Goal: Information Seeking & Learning: Find contact information

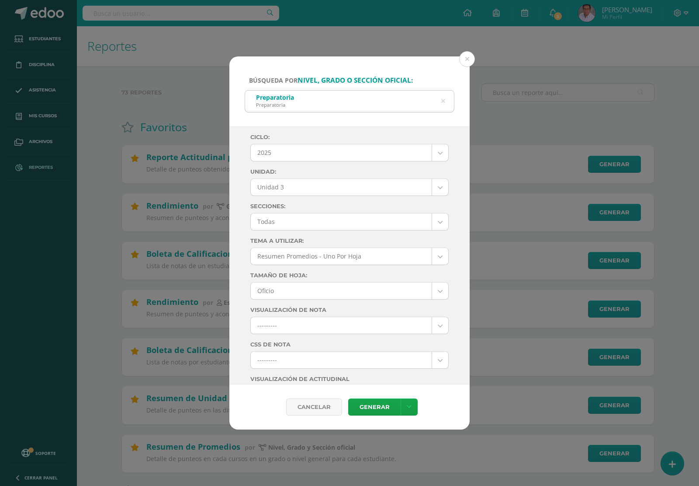
select select "Unidad 3"
click at [469, 55] on button at bounding box center [467, 59] width 16 height 16
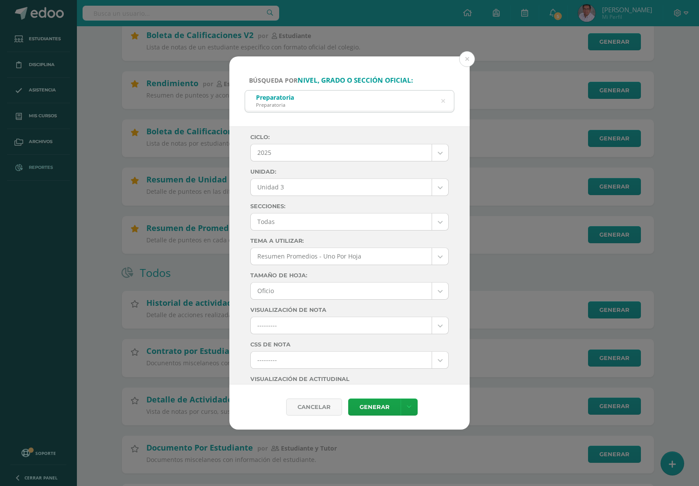
scroll to position [377, 0]
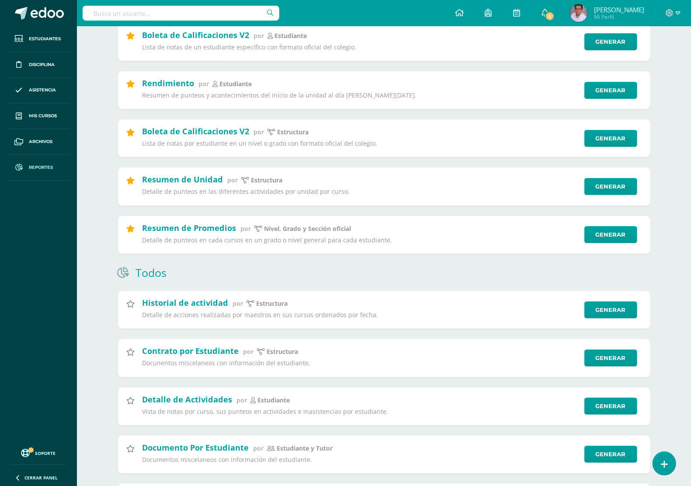
click at [125, 7] on input "text" at bounding box center [181, 13] width 197 height 15
type input "elisa de leon barrientos"
click at [471, 8] on link at bounding box center [460, 13] width 30 height 26
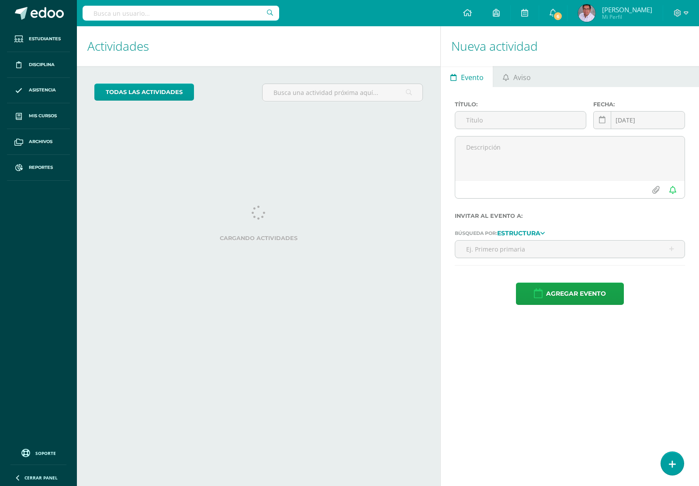
click at [182, 14] on input "text" at bounding box center [181, 13] width 197 height 15
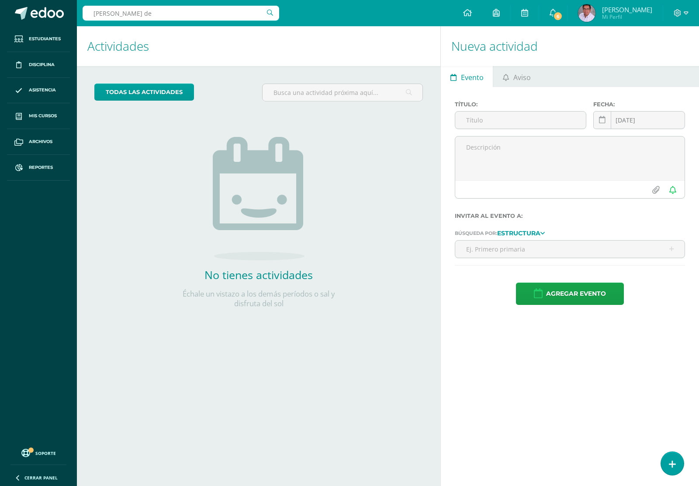
type input "Elisa de"
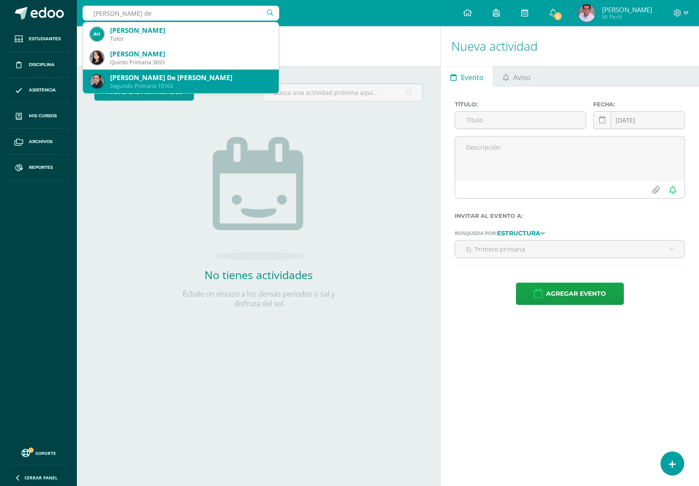
click at [174, 81] on div "Elisa NoemÍ De León Barrientos" at bounding box center [191, 77] width 162 height 9
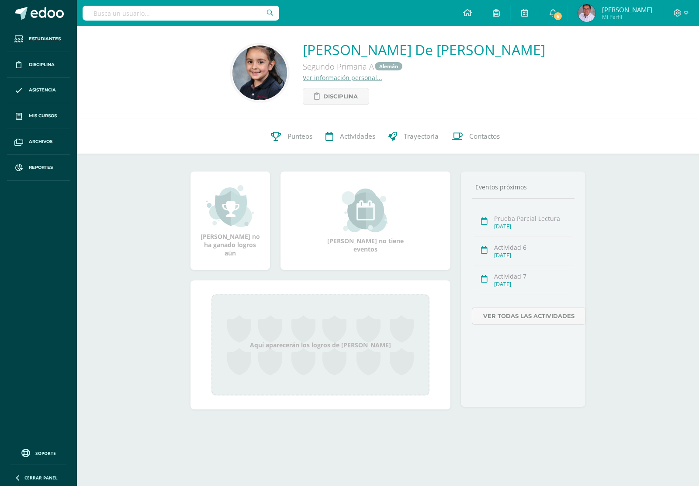
click at [370, 80] on link "Ver información personal..." at bounding box center [343, 77] width 80 height 8
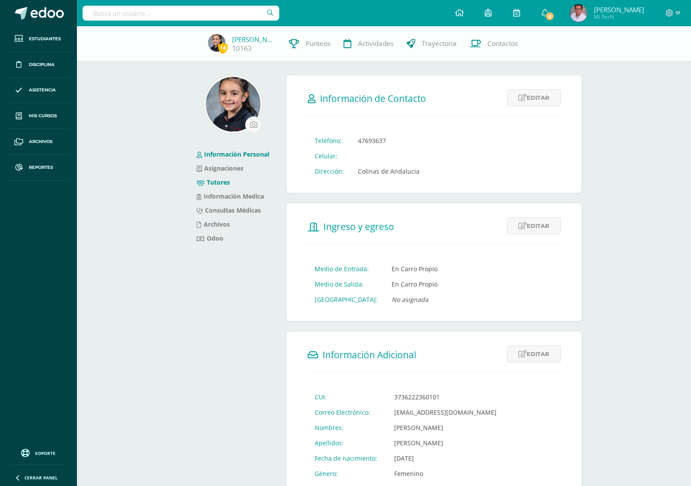
click at [225, 184] on link "Tutores" at bounding box center [213, 182] width 33 height 8
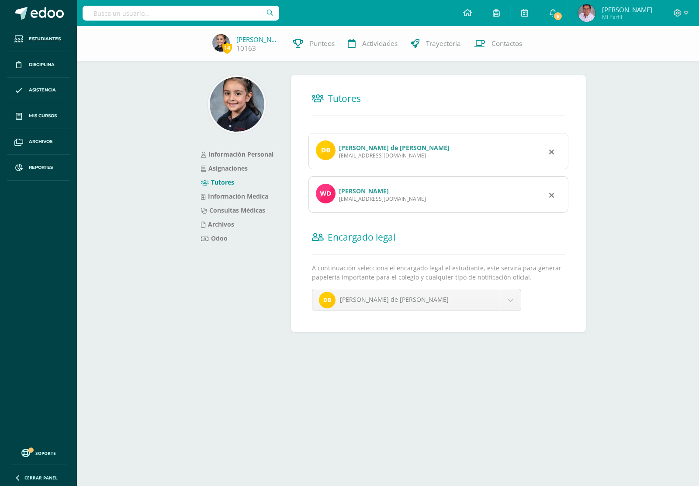
drag, startPoint x: 339, startPoint y: 156, endPoint x: 414, endPoint y: 159, distance: 74.4
click at [414, 159] on div "[PERSON_NAME] de de León [EMAIL_ADDRESS][DOMAIN_NAME]" at bounding box center [439, 151] width 260 height 36
copy div "[EMAIL_ADDRESS][DOMAIN_NAME]"
